Goal: Task Accomplishment & Management: Manage account settings

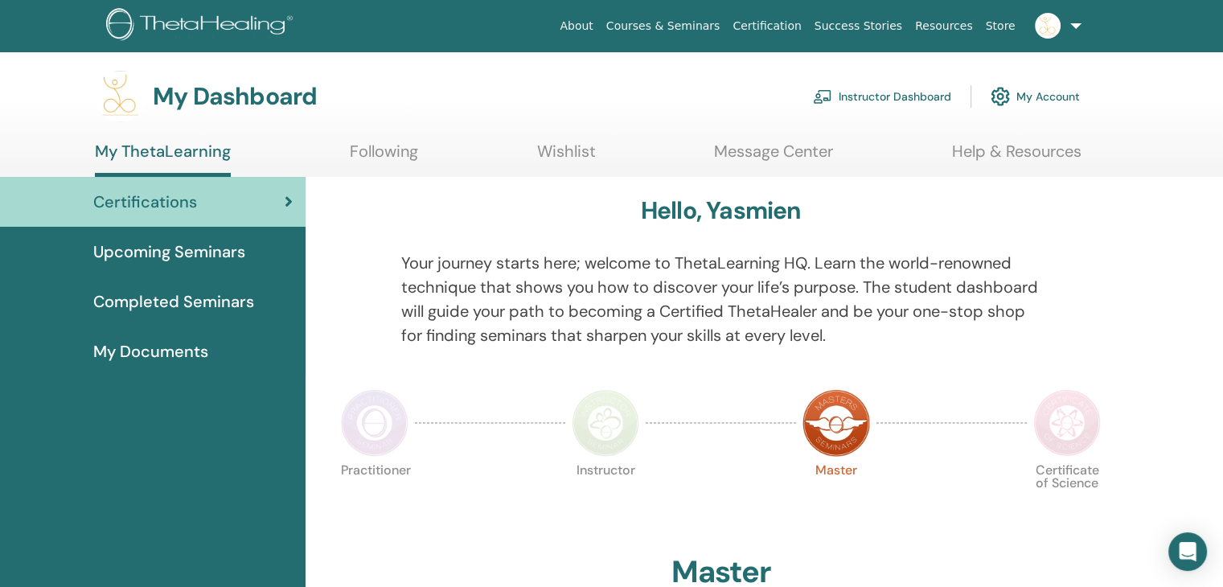
click at [867, 97] on link "Instructor Dashboard" at bounding box center [882, 96] width 138 height 35
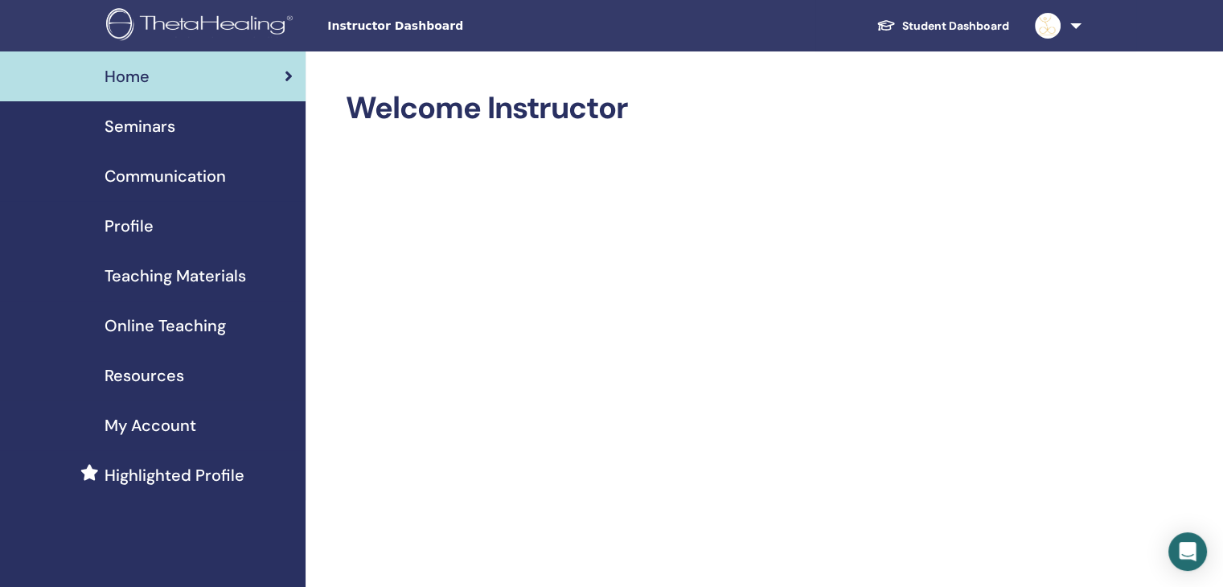
click at [161, 126] on span "Seminars" at bounding box center [140, 126] width 71 height 24
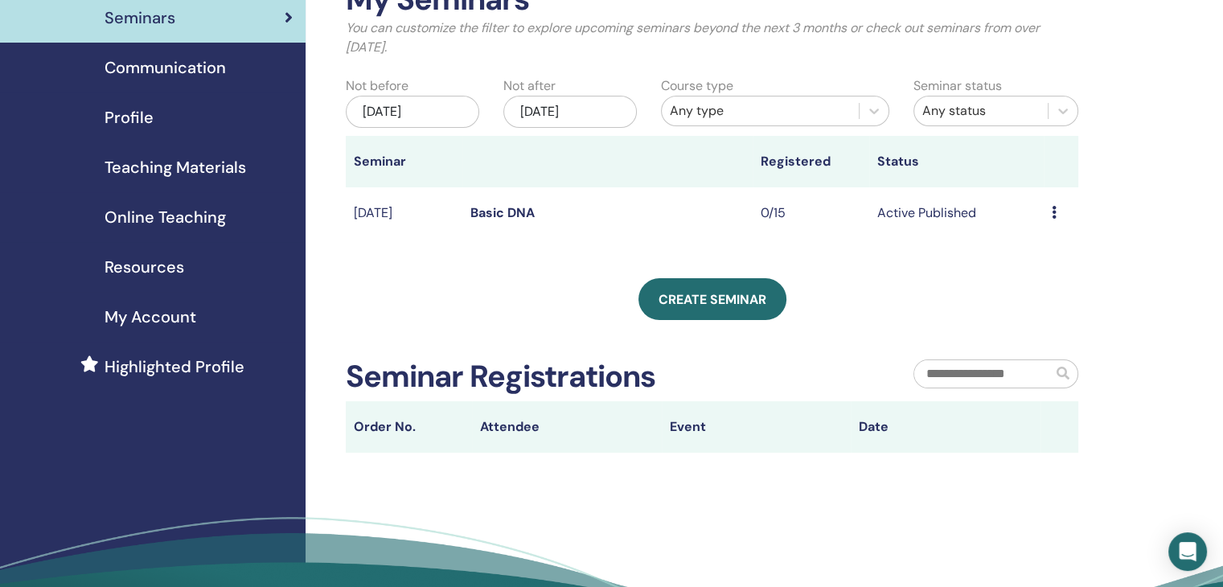
scroll to position [108, 0]
click at [1055, 213] on icon at bounding box center [1054, 213] width 5 height 13
click at [1039, 232] on link "Preview" at bounding box center [1036, 226] width 46 height 17
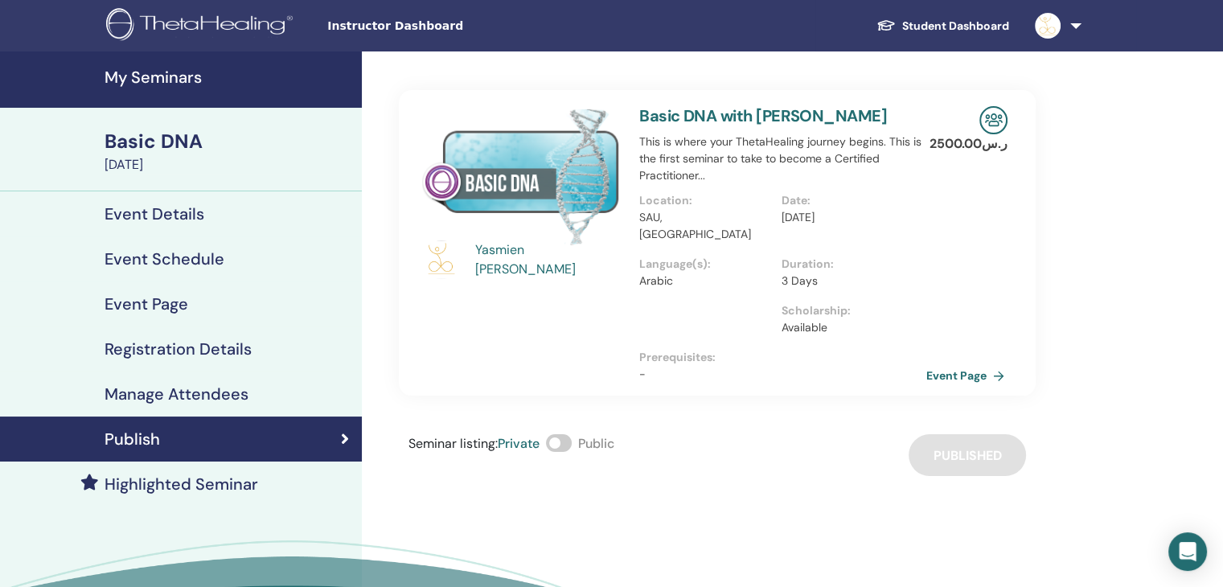
click at [944, 364] on link "Event Page" at bounding box center [968, 375] width 84 height 24
click at [170, 390] on h4 "Manage Attendees" at bounding box center [177, 393] width 144 height 19
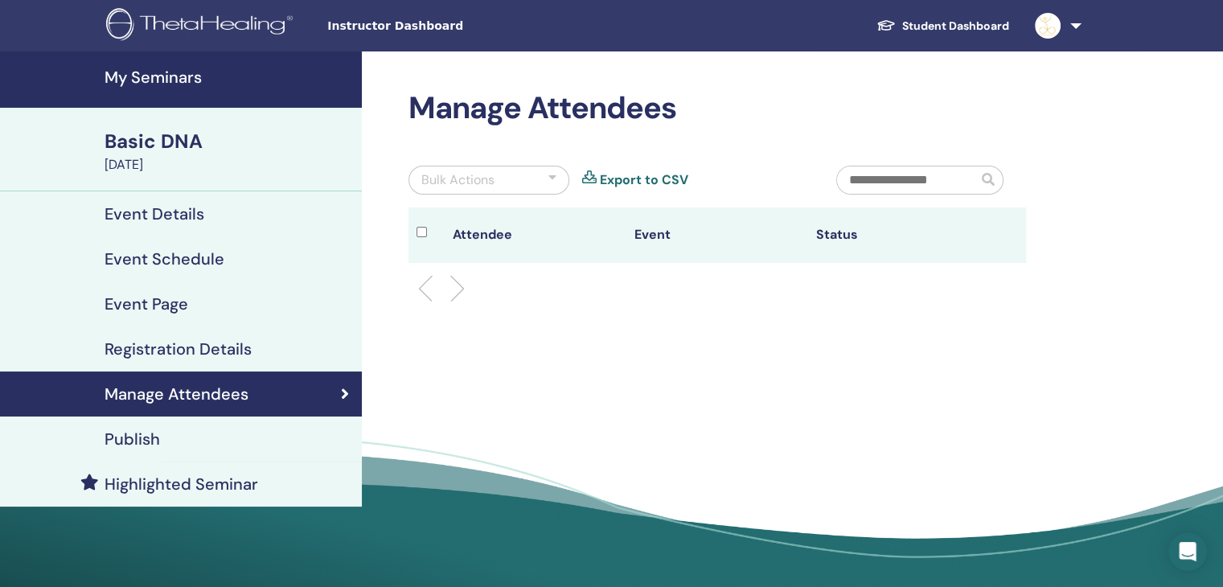
click at [531, 183] on div "Bulk Actions" at bounding box center [488, 180] width 161 height 29
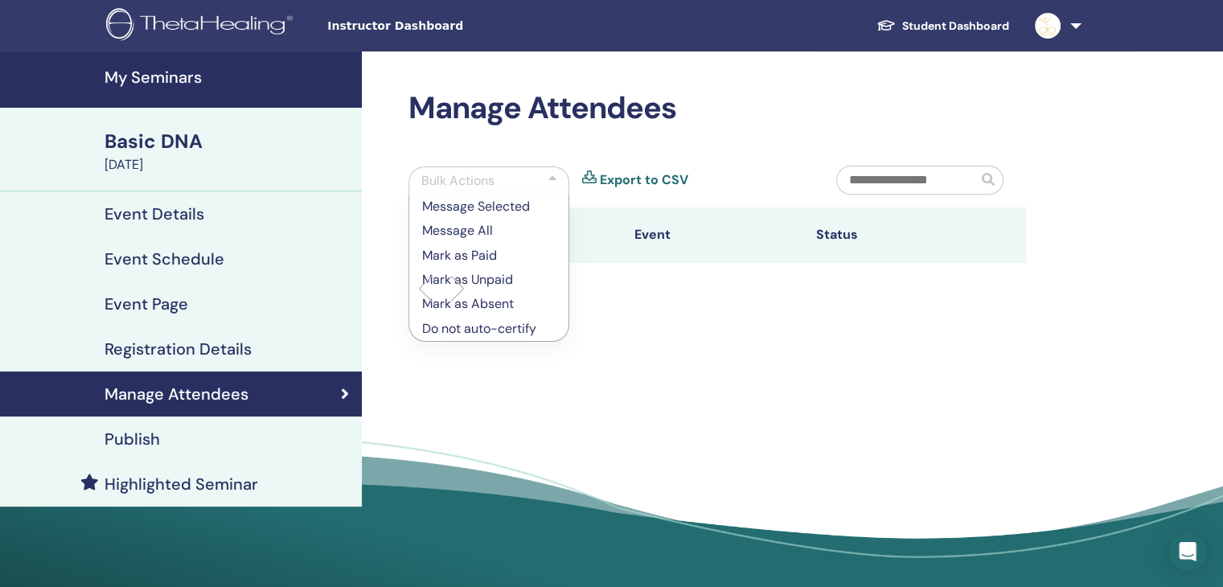
click at [611, 326] on div "Manage Attendees Bulk Actions Message Selected Message All Mark as Paid Mark as…" at bounding box center [769, 324] width 815 height 547
